Goal: Task Accomplishment & Management: Manage account settings

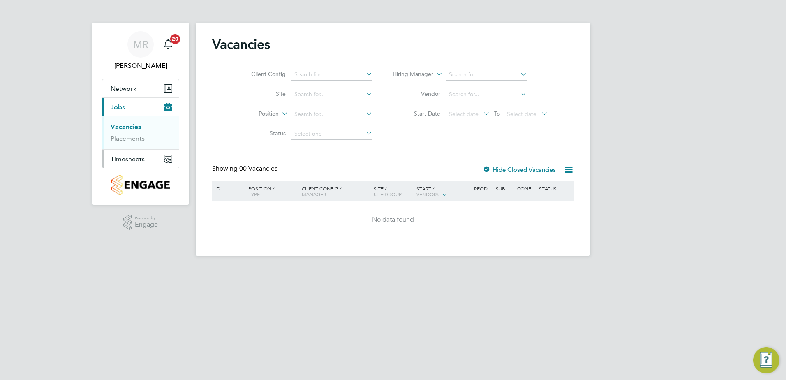
click at [137, 157] on span "Timesheets" at bounding box center [128, 159] width 34 height 8
click at [133, 146] on link "Timesheets" at bounding box center [128, 145] width 34 height 8
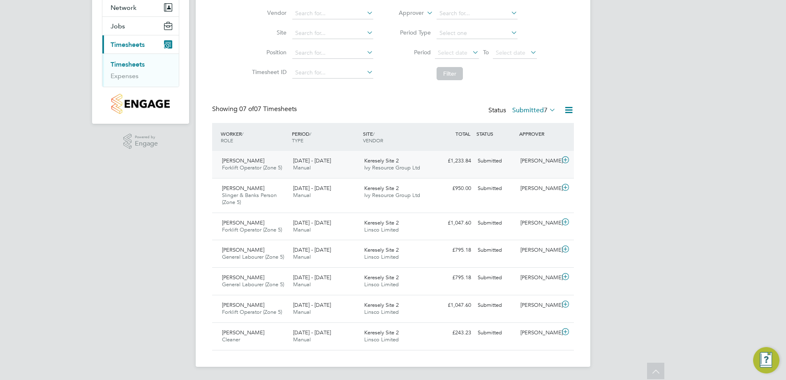
click at [566, 159] on icon at bounding box center [565, 160] width 10 height 7
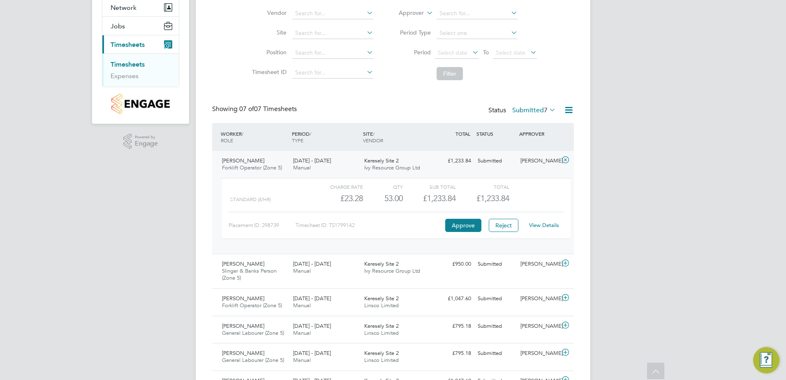
click at [541, 225] on link "View Details" at bounding box center [544, 225] width 30 height 7
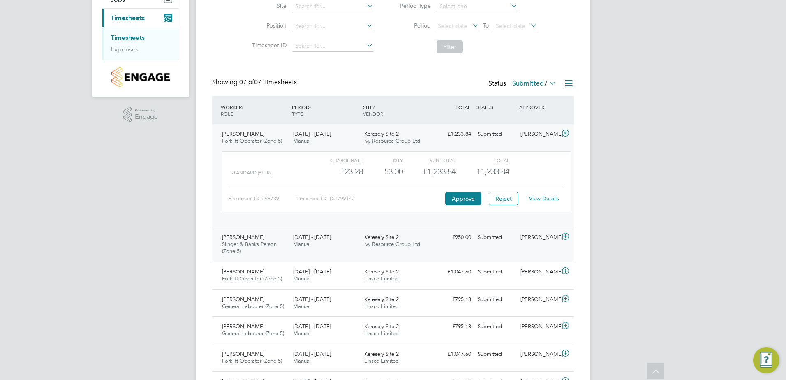
scroll to position [122, 0]
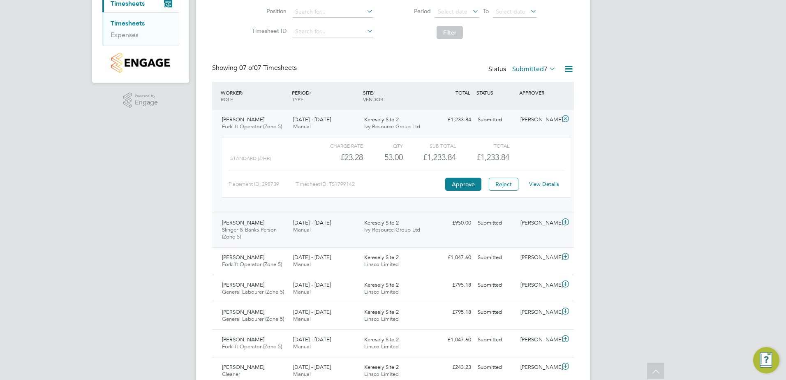
click at [565, 221] on icon at bounding box center [565, 222] width 10 height 7
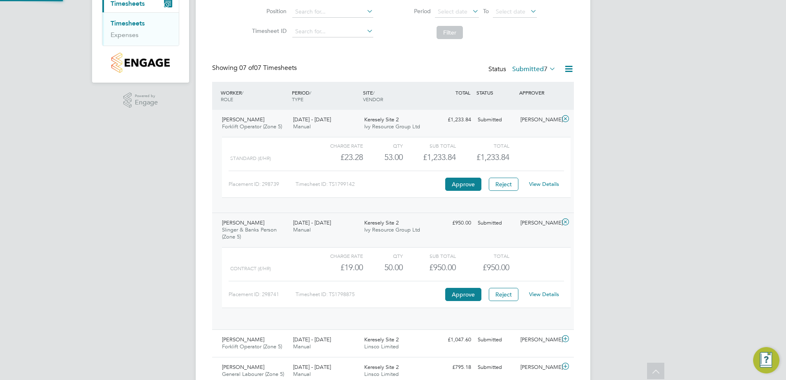
scroll to position [14, 80]
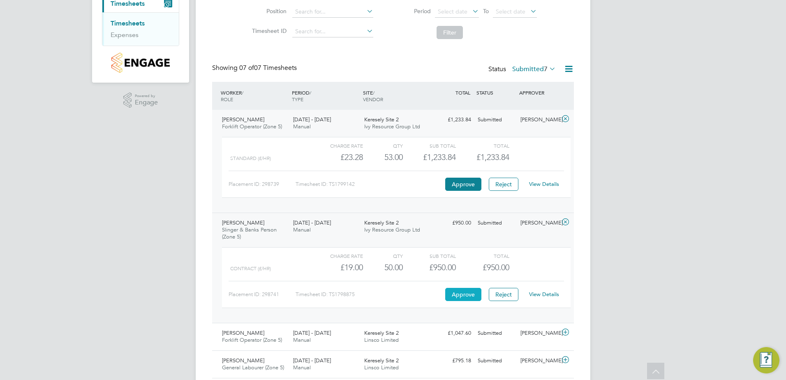
click at [467, 295] on button "Approve" at bounding box center [463, 294] width 36 height 13
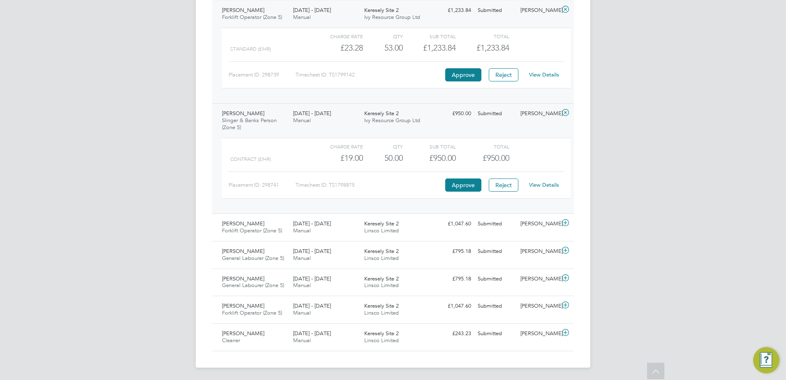
scroll to position [232, 0]
click at [568, 222] on icon at bounding box center [565, 222] width 10 height 7
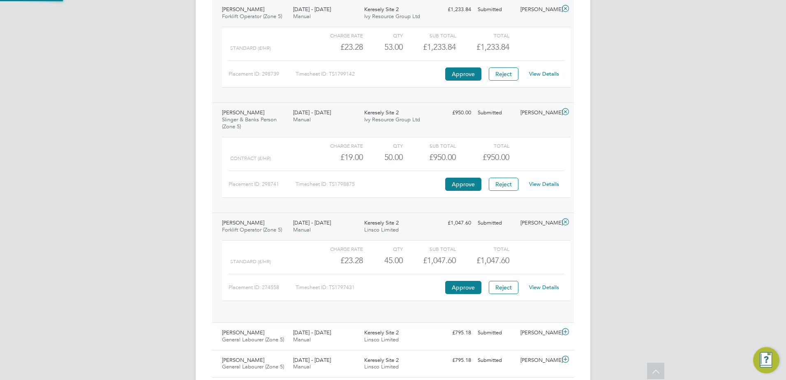
scroll to position [14, 80]
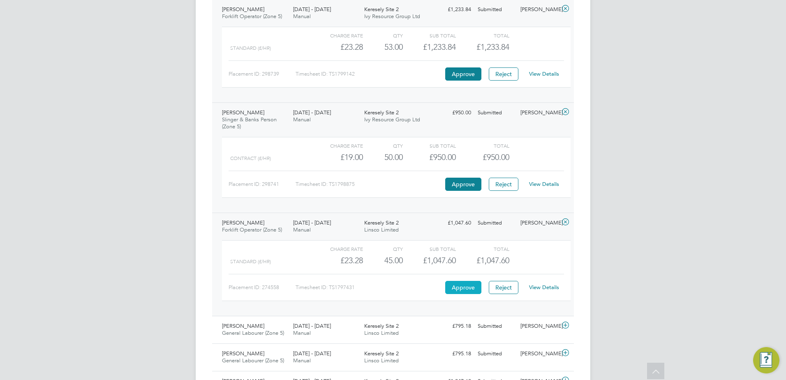
click at [467, 289] on button "Approve" at bounding box center [463, 287] width 36 height 13
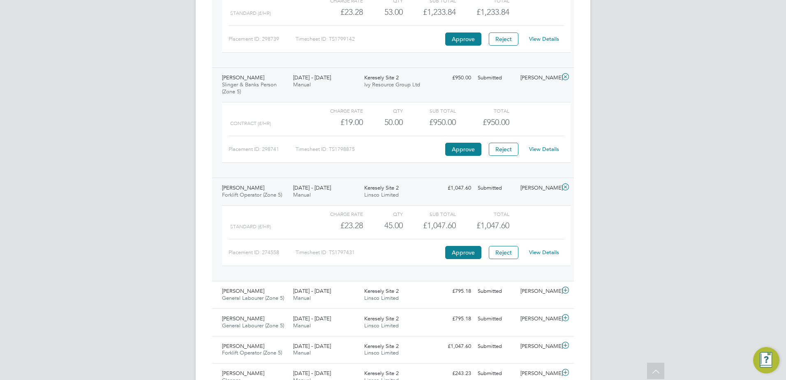
scroll to position [308, 0]
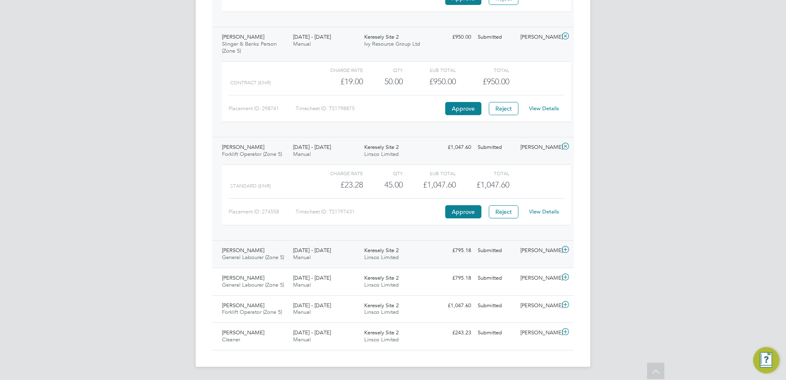
click at [563, 252] on icon at bounding box center [565, 249] width 10 height 7
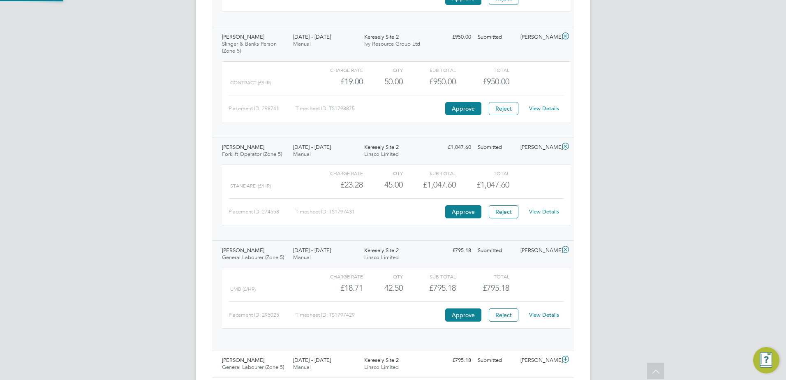
scroll to position [14, 80]
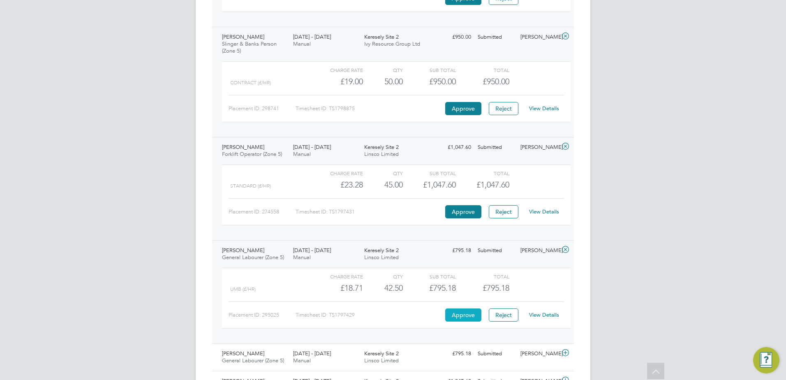
click at [459, 313] on button "Approve" at bounding box center [463, 314] width 36 height 13
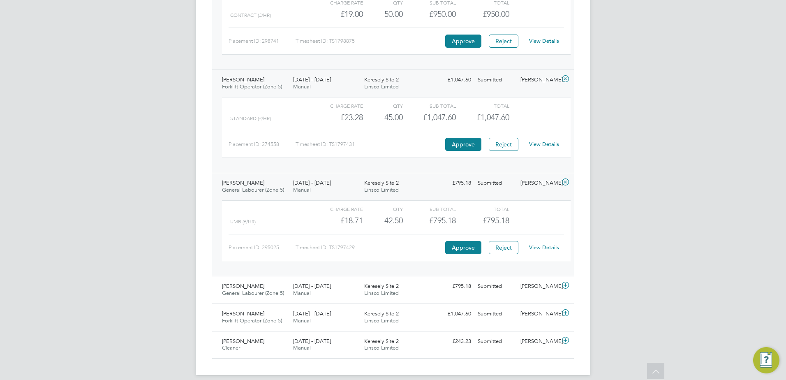
scroll to position [384, 0]
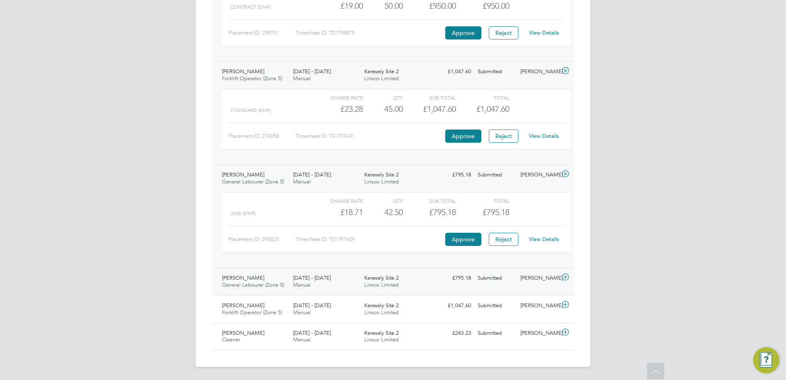
click at [565, 277] on icon at bounding box center [565, 277] width 10 height 7
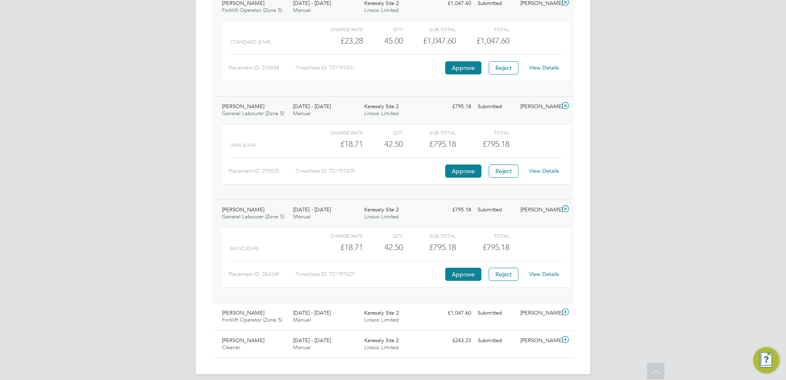
scroll to position [459, 0]
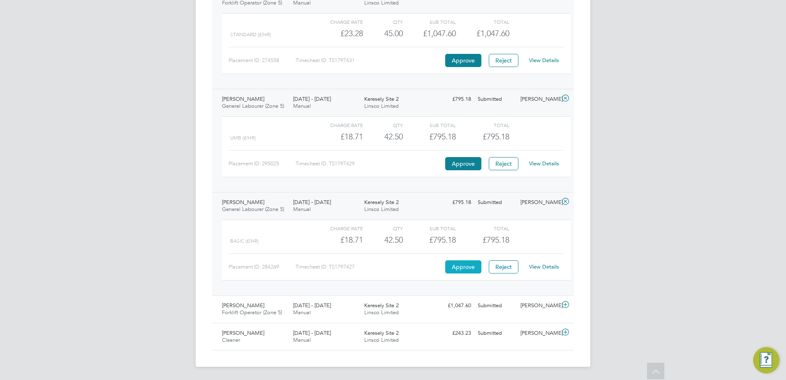
click at [456, 265] on button "Approve" at bounding box center [463, 266] width 36 height 13
click at [565, 306] on icon at bounding box center [565, 304] width 10 height 7
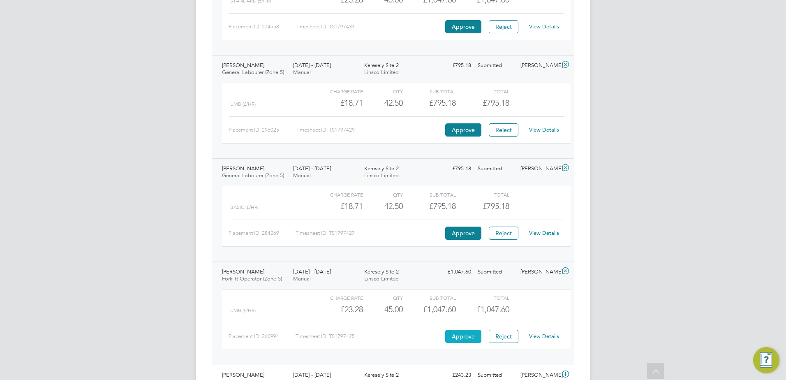
scroll to position [535, 0]
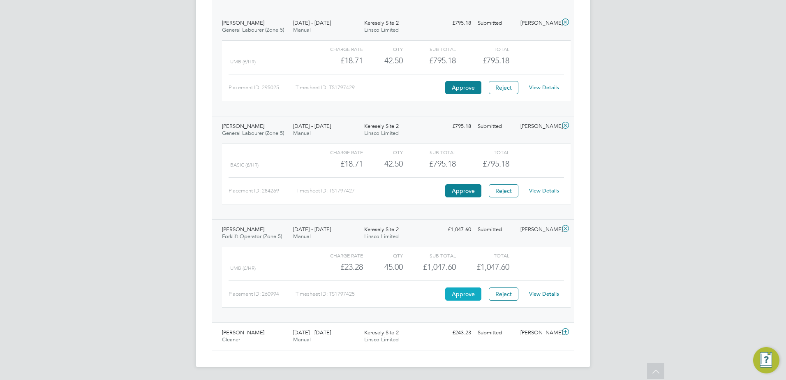
click at [474, 294] on button "Approve" at bounding box center [463, 293] width 36 height 13
click at [565, 331] on icon at bounding box center [565, 332] width 10 height 7
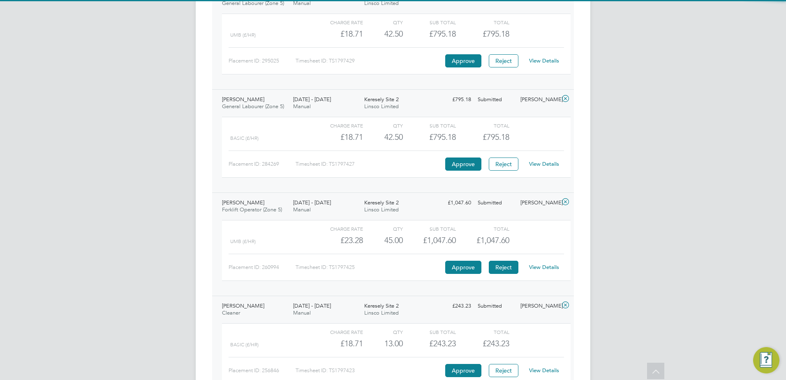
scroll to position [611, 0]
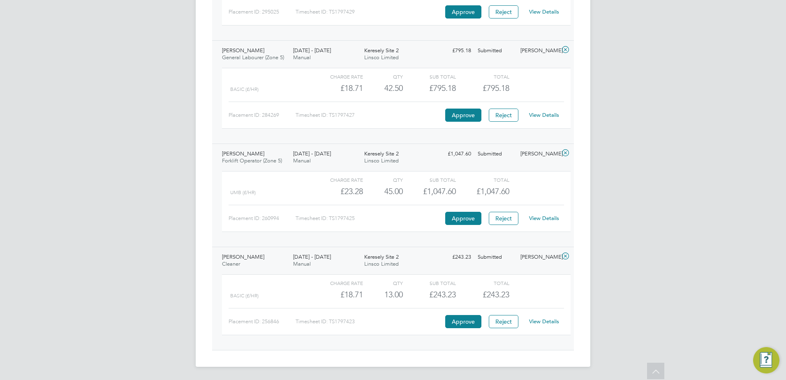
click at [546, 324] on link "View Details" at bounding box center [544, 321] width 30 height 7
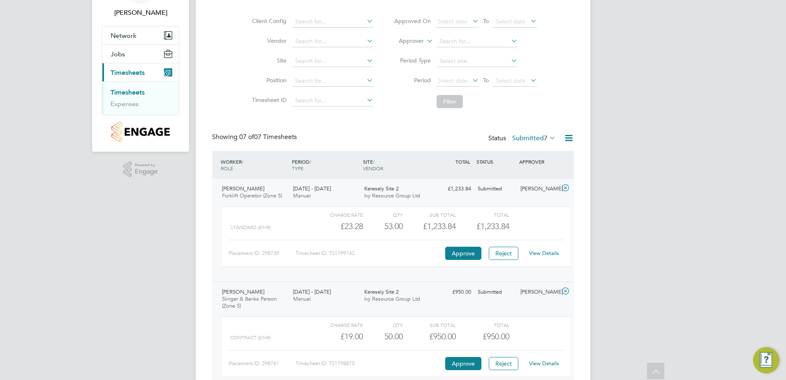
scroll to position [0, 0]
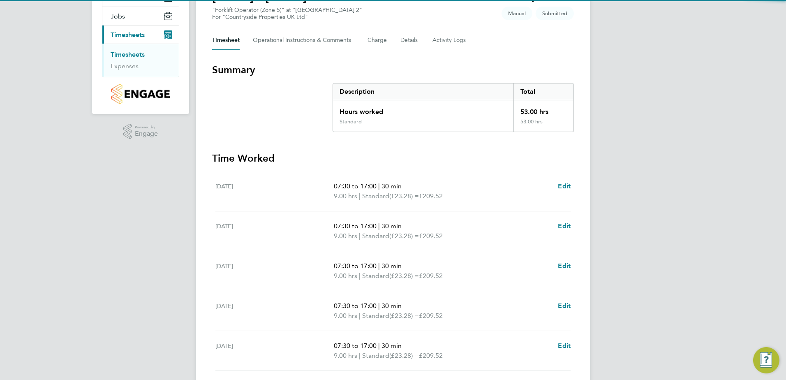
scroll to position [206, 0]
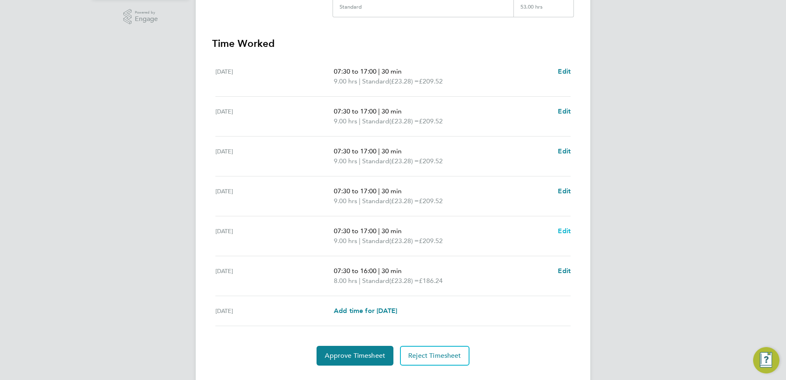
drag, startPoint x: 565, startPoint y: 226, endPoint x: 563, endPoint y: 214, distance: 12.4
click at [565, 226] on link "Edit" at bounding box center [564, 231] width 13 height 10
select select "30"
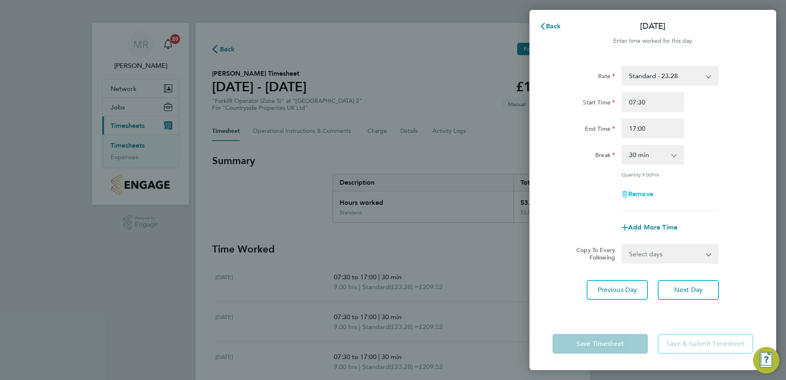
click at [636, 194] on span "Remove" at bounding box center [640, 194] width 25 height 8
select select "null"
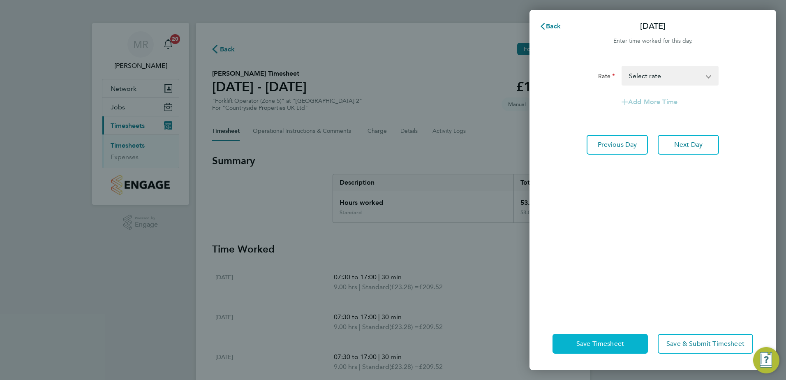
click at [617, 341] on span "Save Timesheet" at bounding box center [600, 344] width 48 height 8
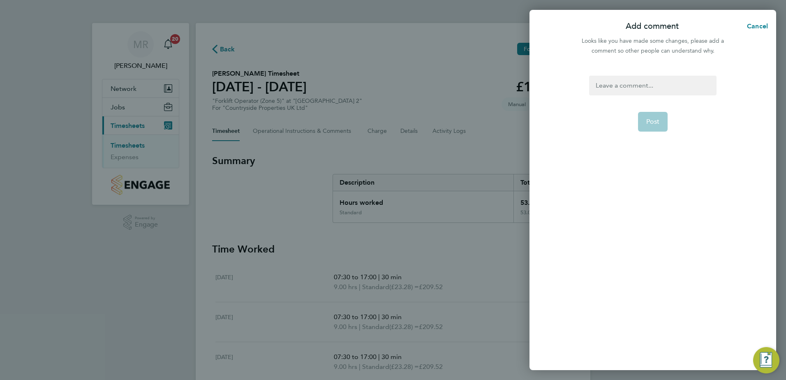
drag, startPoint x: 615, startPoint y: 100, endPoint x: 614, endPoint y: 85, distance: 14.8
click at [615, 98] on form "Post" at bounding box center [653, 171] width 134 height 190
click at [614, 85] on div at bounding box center [652, 86] width 127 height 20
click at [653, 113] on button "Post" at bounding box center [653, 122] width 30 height 20
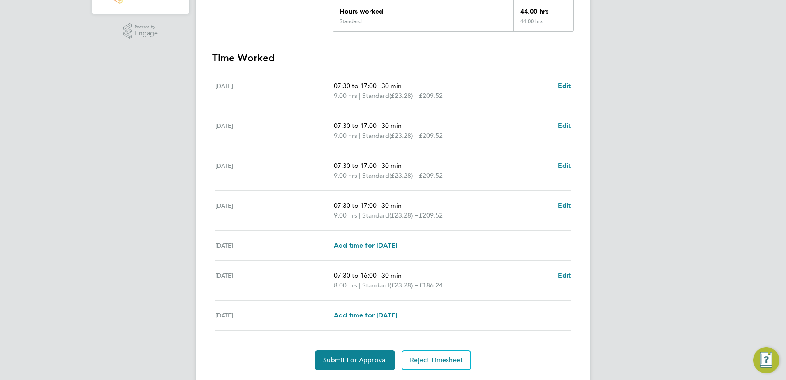
scroll to position [206, 0]
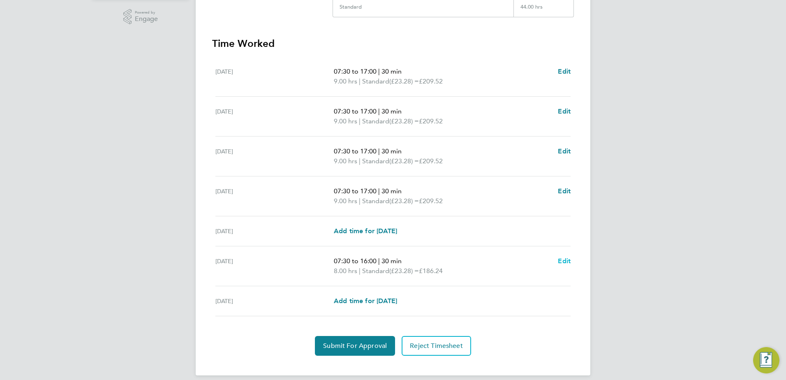
click at [564, 259] on span "Edit" at bounding box center [564, 261] width 13 height 8
select select "30"
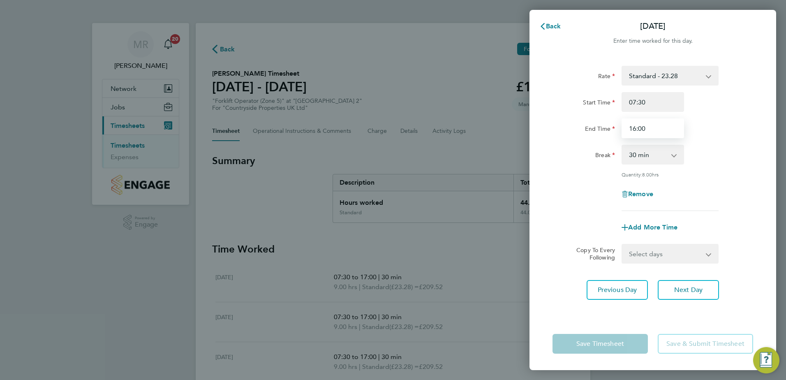
click at [649, 126] on input "16:00" at bounding box center [653, 128] width 63 height 20
click at [634, 127] on input "16:00" at bounding box center [653, 128] width 63 height 20
type input "14:00"
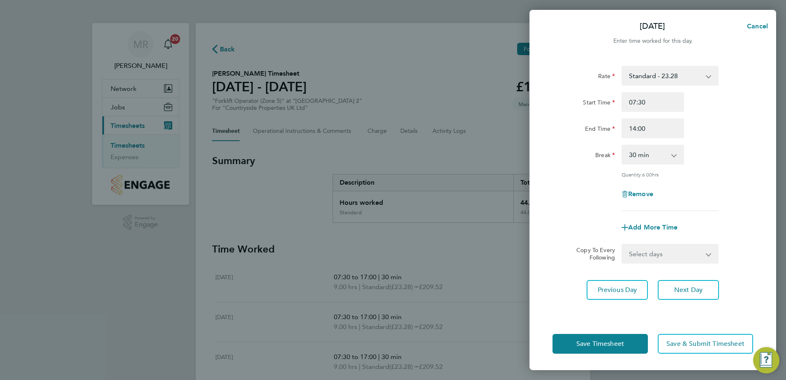
click at [622, 343] on app-form-button "Save Timesheet" at bounding box center [603, 344] width 100 height 20
click at [618, 345] on span "Save Timesheet" at bounding box center [600, 344] width 48 height 8
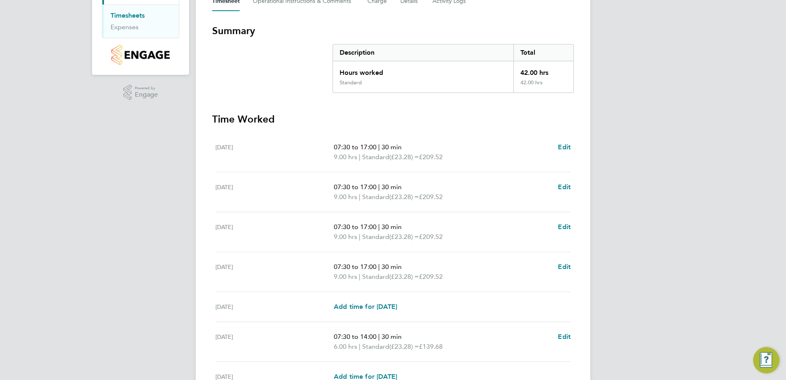
scroll to position [206, 0]
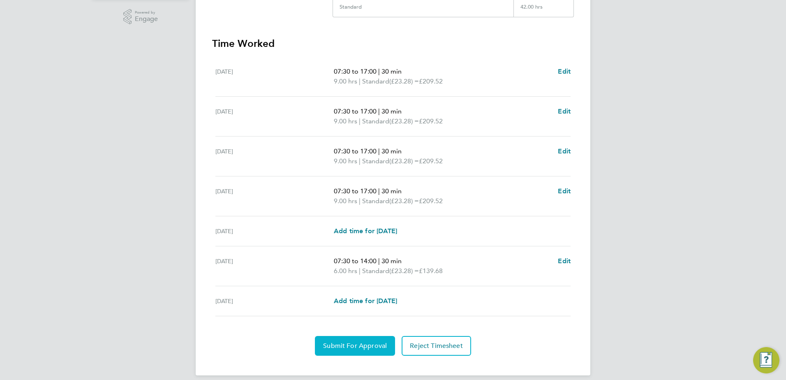
click at [349, 347] on span "Submit For Approval" at bounding box center [355, 346] width 64 height 8
click at [346, 346] on span "Approve Timesheet" at bounding box center [355, 346] width 60 height 8
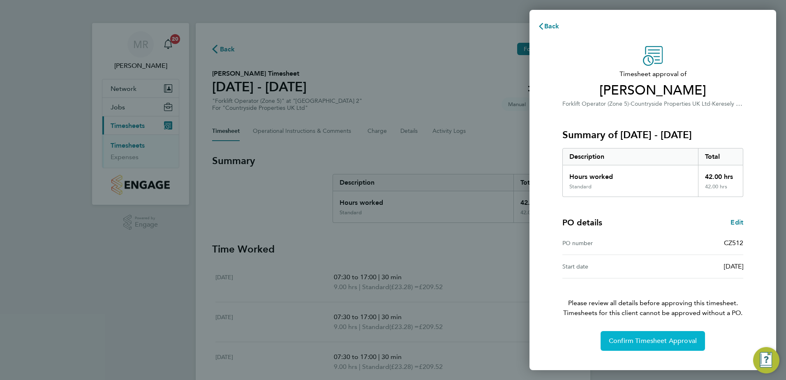
click at [635, 341] on span "Confirm Timesheet Approval" at bounding box center [653, 341] width 88 height 8
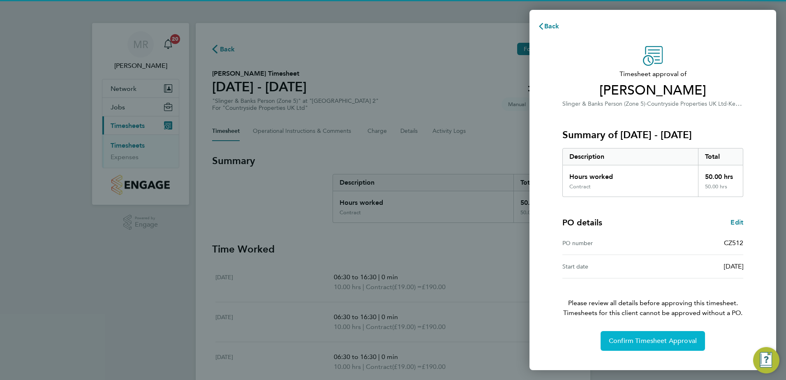
click at [659, 336] on button "Confirm Timesheet Approval" at bounding box center [653, 341] width 104 height 20
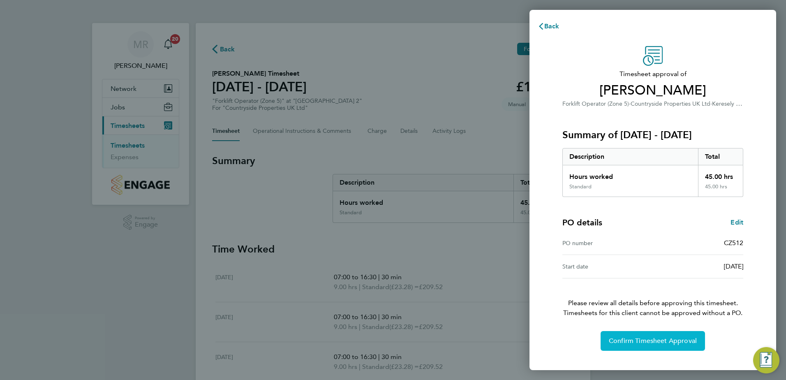
click at [634, 337] on span "Confirm Timesheet Approval" at bounding box center [653, 341] width 88 height 8
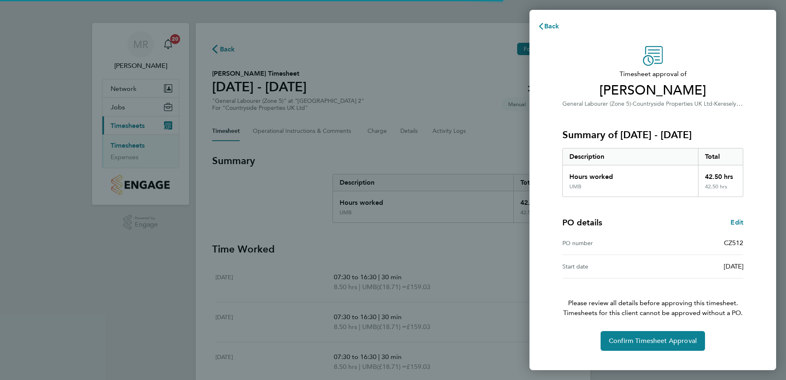
click at [599, 340] on div "Confirm Timesheet Approval" at bounding box center [653, 341] width 201 height 20
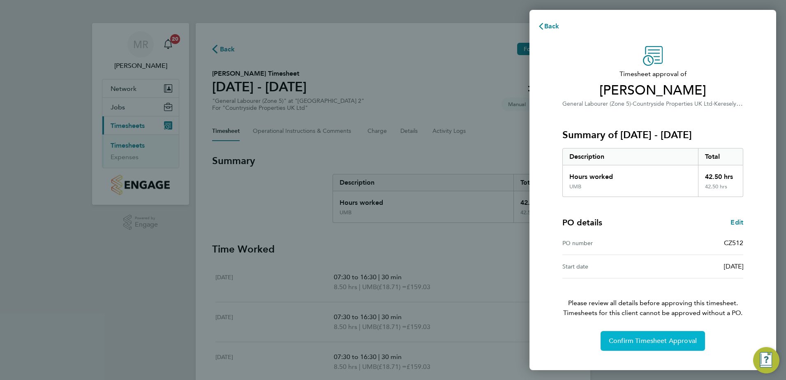
click at [626, 342] on span "Confirm Timesheet Approval" at bounding box center [653, 341] width 88 height 8
click at [647, 337] on span "Confirm Timesheet Approval" at bounding box center [653, 341] width 88 height 8
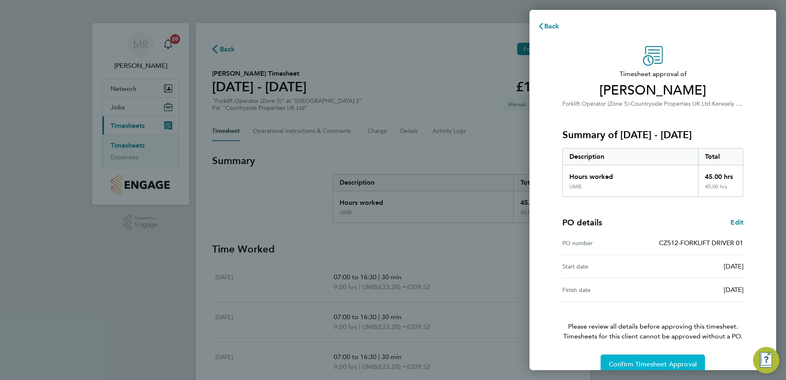
click at [661, 361] on span "Confirm Timesheet Approval" at bounding box center [653, 364] width 88 height 8
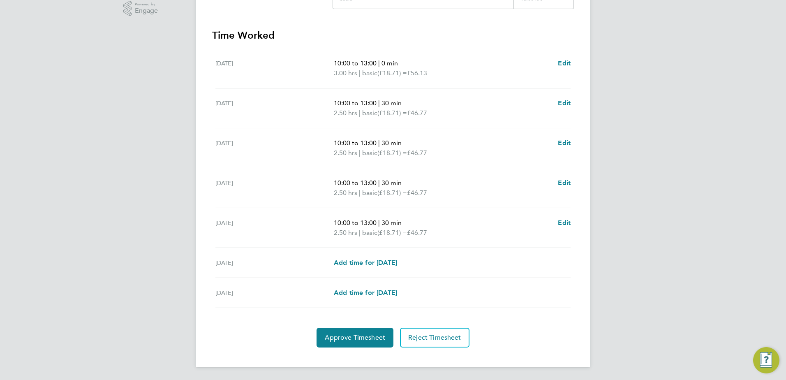
scroll to position [214, 0]
click at [349, 340] on span "Approve Timesheet" at bounding box center [355, 337] width 60 height 8
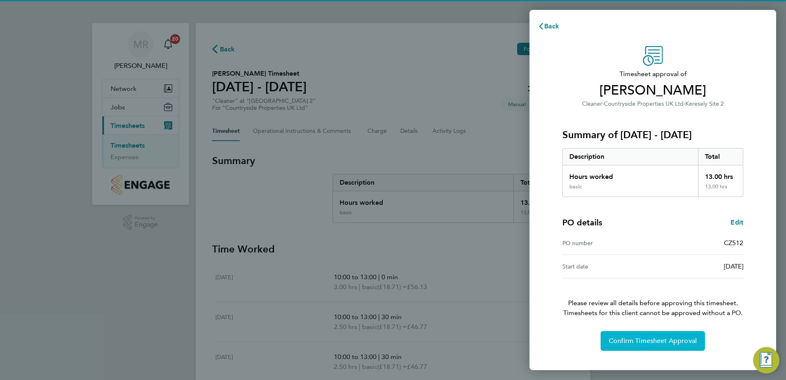
click at [615, 339] on span "Confirm Timesheet Approval" at bounding box center [653, 341] width 88 height 8
